Goal: Task Accomplishment & Management: Complete application form

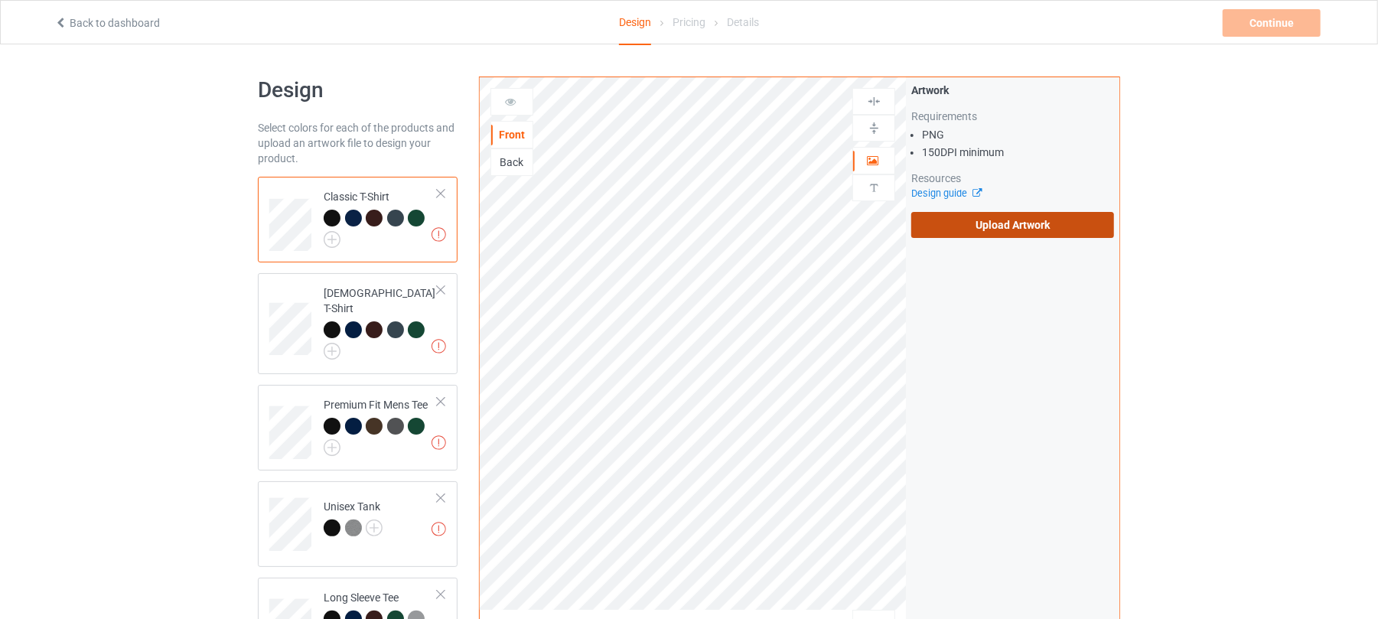
click at [1056, 222] on label "Upload Artwork" at bounding box center [1012, 225] width 203 height 26
click at [0, 0] on input "Upload Artwork" at bounding box center [0, 0] width 0 height 0
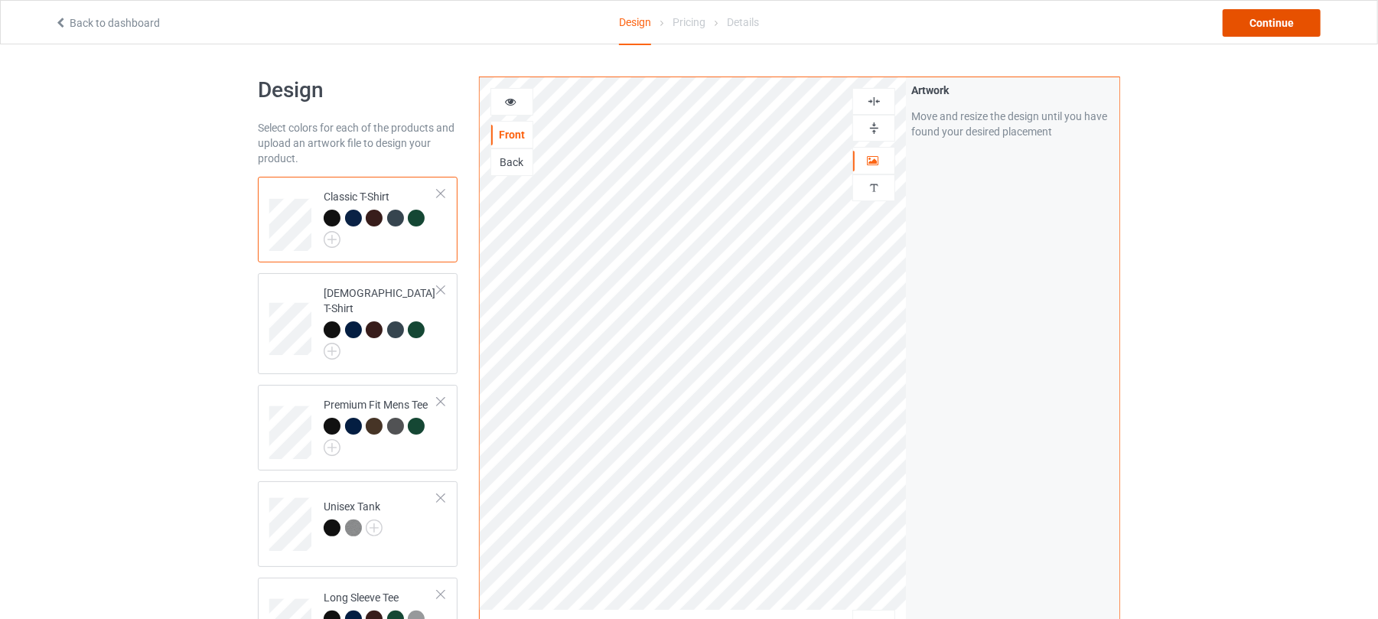
click at [1273, 22] on div "Continue" at bounding box center [1271, 23] width 98 height 28
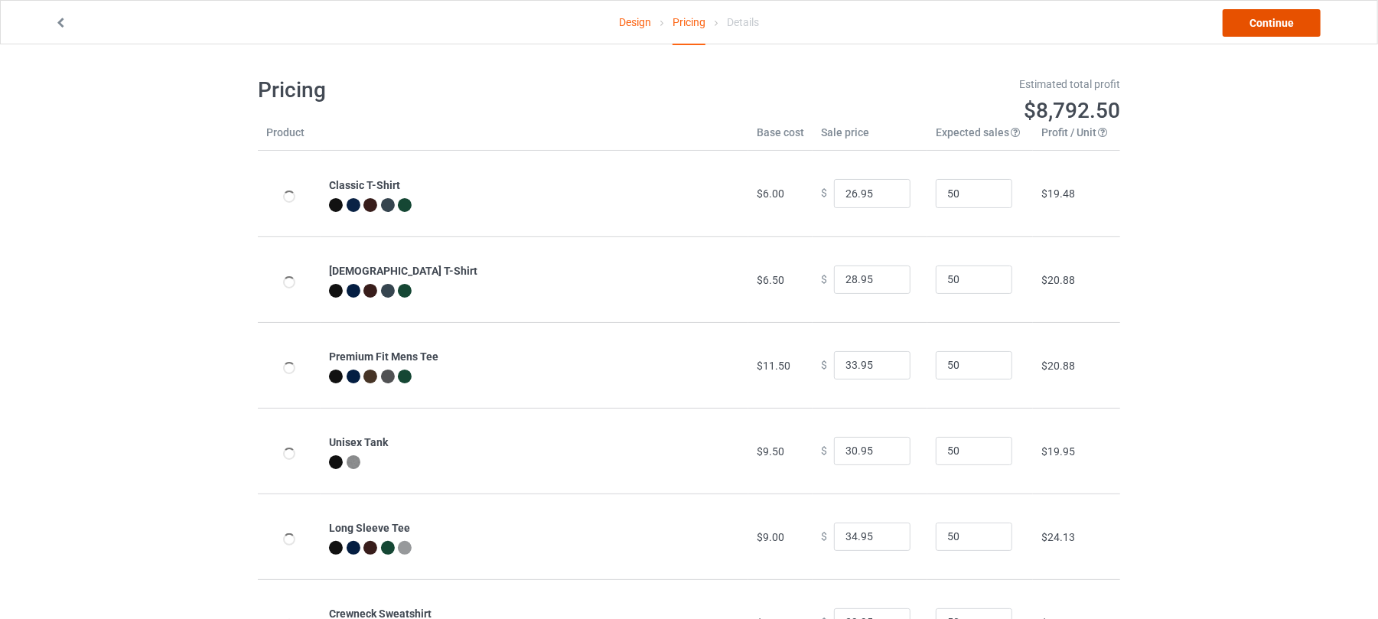
click at [1276, 25] on link "Continue" at bounding box center [1271, 23] width 98 height 28
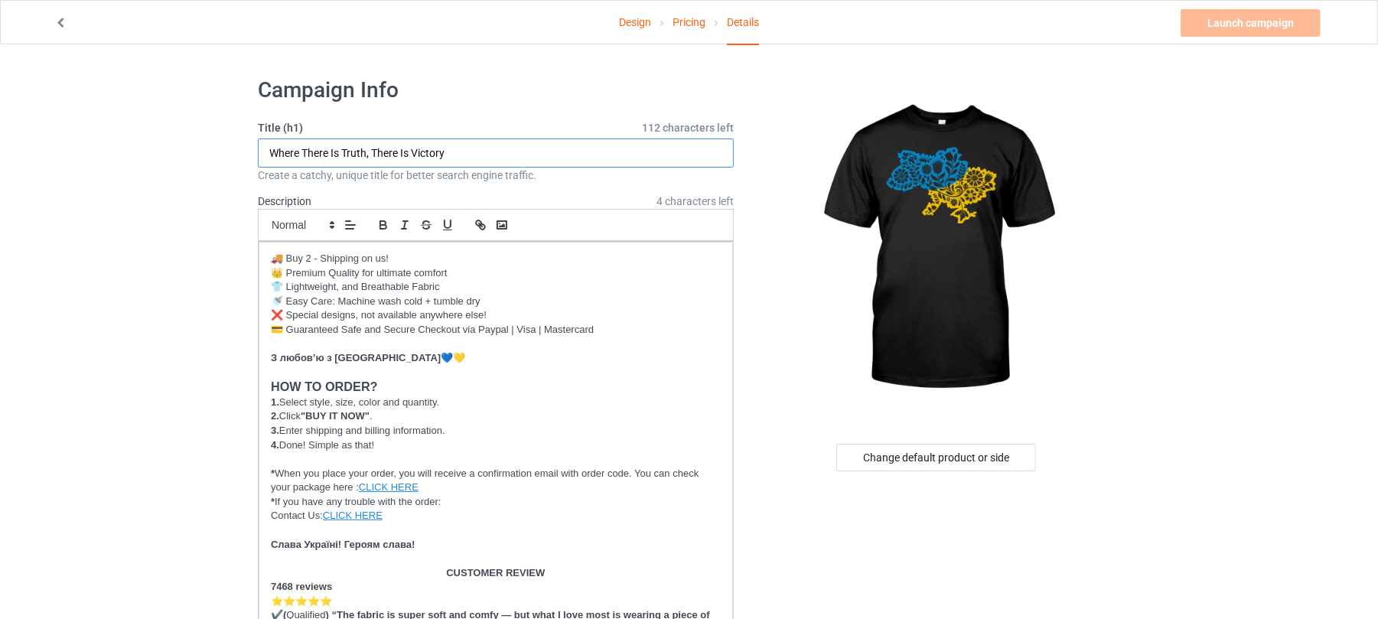
drag, startPoint x: 491, startPoint y: 148, endPoint x: 0, endPoint y: 118, distance: 492.0
drag, startPoint x: 390, startPoint y: 144, endPoint x: 11, endPoint y: 148, distance: 379.4
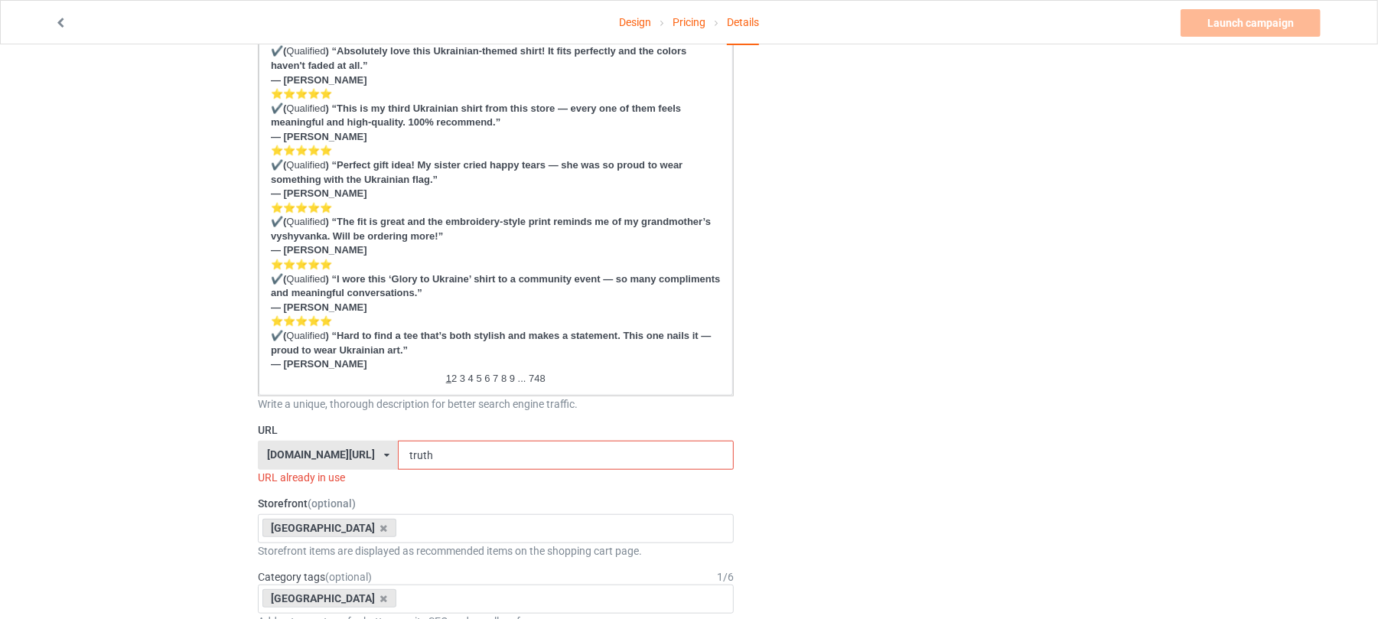
scroll to position [1020, 0]
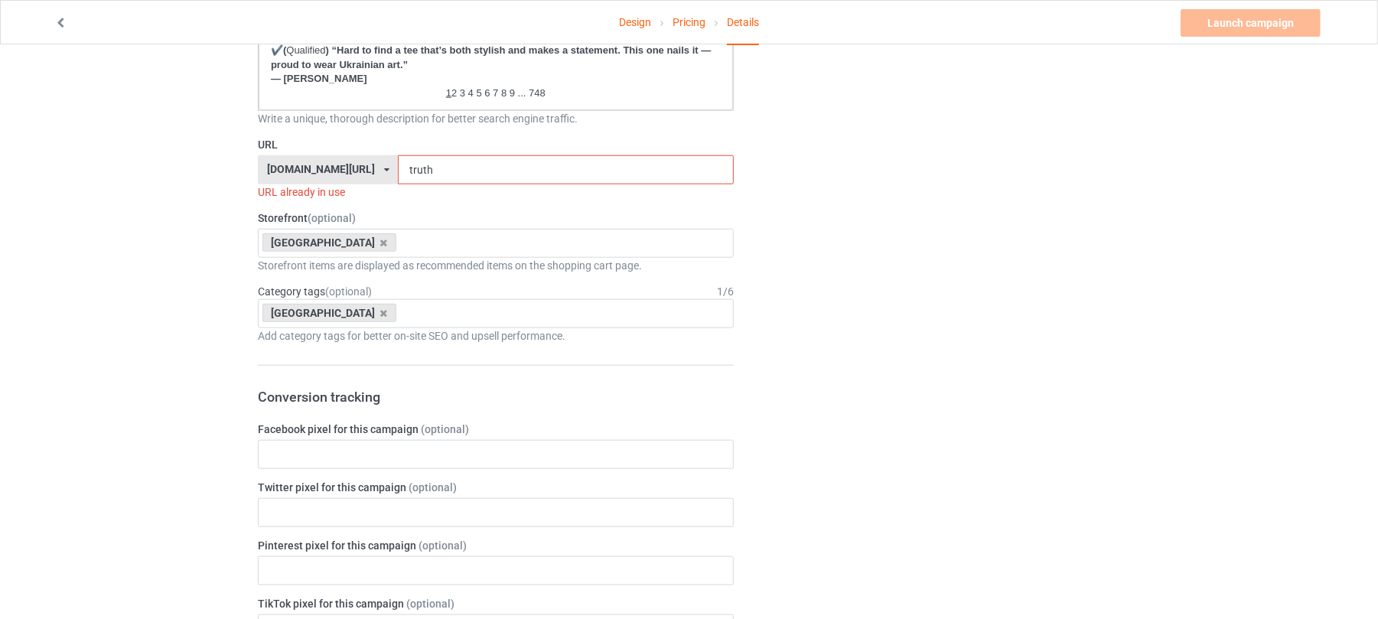
type input "[GEOGRAPHIC_DATA] Flowers"
drag, startPoint x: 451, startPoint y: 167, endPoint x: 273, endPoint y: 172, distance: 177.5
click at [281, 177] on div "[DOMAIN_NAME][URL] [DOMAIN_NAME][URL] [DOMAIN_NAME][URL] 6273c5abfddeea00434baf…" at bounding box center [496, 169] width 476 height 29
paste input "[GEOGRAPHIC_DATA] Flowers"
click at [423, 167] on input "[GEOGRAPHIC_DATA] Flowers" at bounding box center [565, 169] width 335 height 29
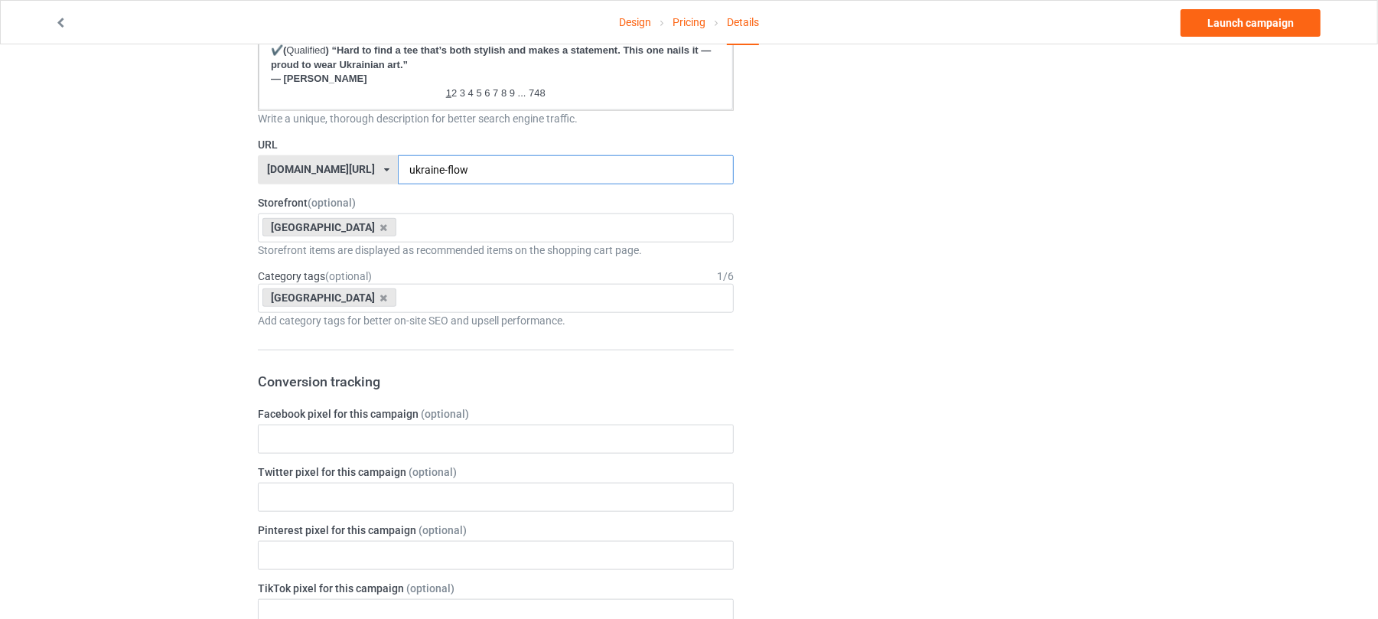
type input "ukraine-flow"
click at [1040, 330] on div "Change default product or side" at bounding box center [937, 229] width 386 height 2367
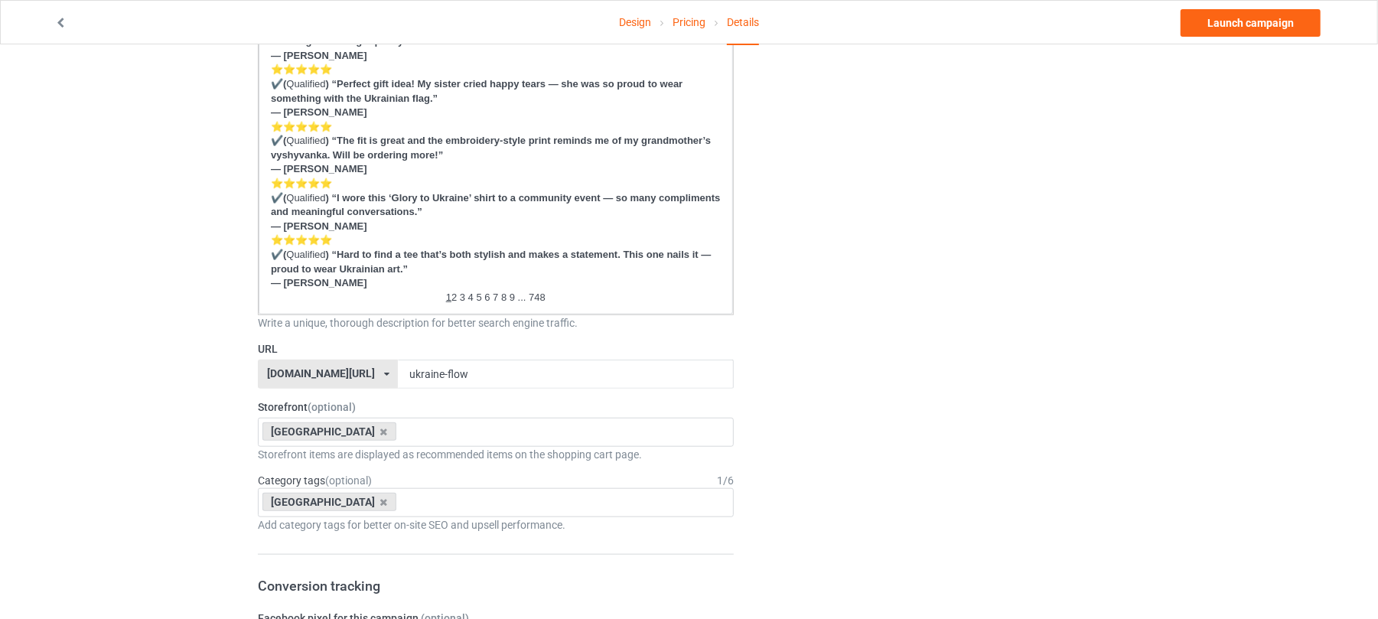
scroll to position [1224, 0]
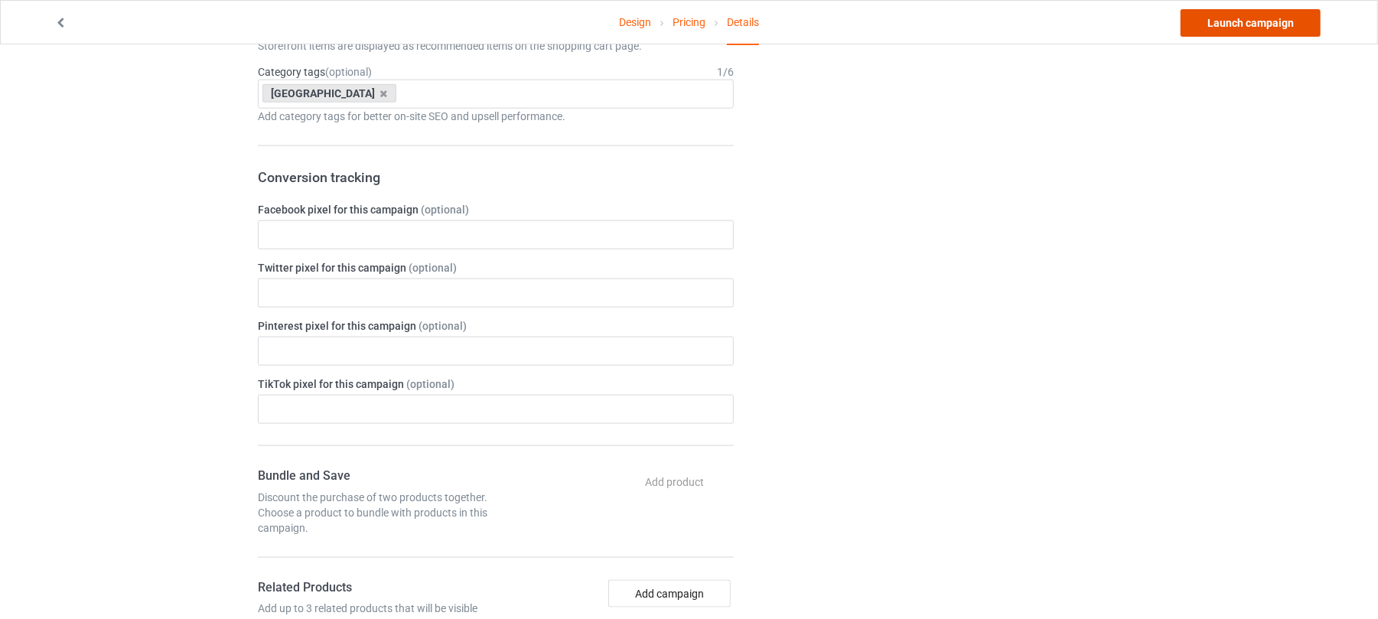
click at [1246, 19] on link "Launch campaign" at bounding box center [1250, 23] width 140 height 28
